Goal: Use online tool/utility: Utilize a website feature to perform a specific function

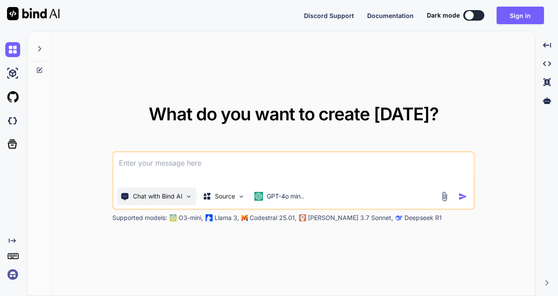
click at [190, 194] on img at bounding box center [188, 196] width 7 height 7
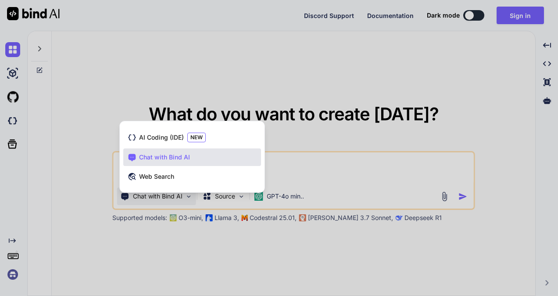
click at [190, 194] on div at bounding box center [279, 148] width 558 height 296
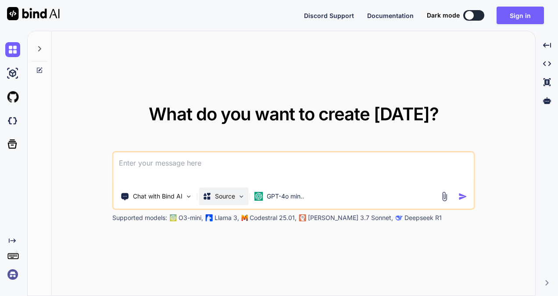
click at [236, 196] on div "Source" at bounding box center [224, 196] width 50 height 18
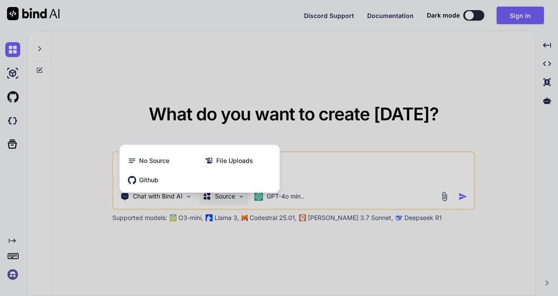
click at [236, 196] on div at bounding box center [279, 148] width 558 height 296
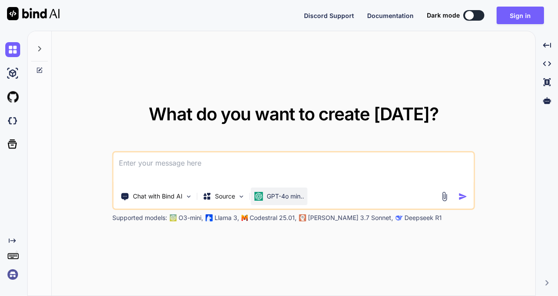
click at [278, 198] on p "GPT-4o min.." at bounding box center [285, 196] width 37 height 9
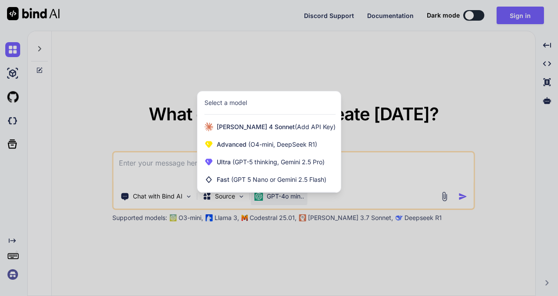
click at [133, 79] on div at bounding box center [279, 148] width 558 height 296
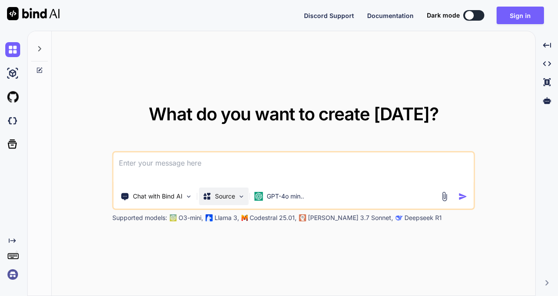
click at [222, 193] on p "Source" at bounding box center [225, 196] width 20 height 9
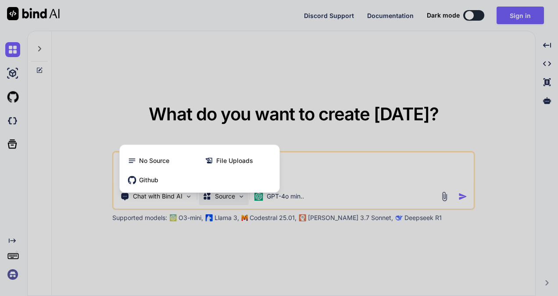
click at [215, 200] on div at bounding box center [279, 148] width 558 height 296
type textarea "x"
